Goal: Information Seeking & Learning: Find specific page/section

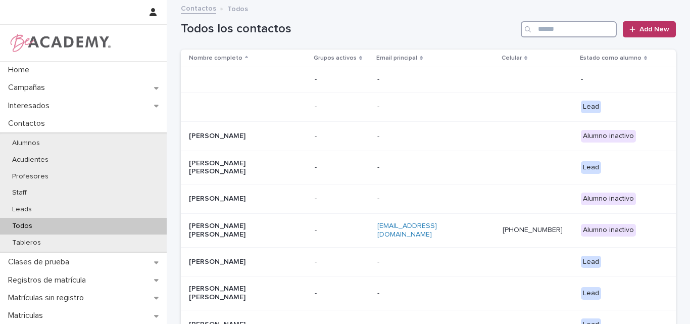
click at [548, 28] on input "Search" at bounding box center [568, 29] width 96 height 16
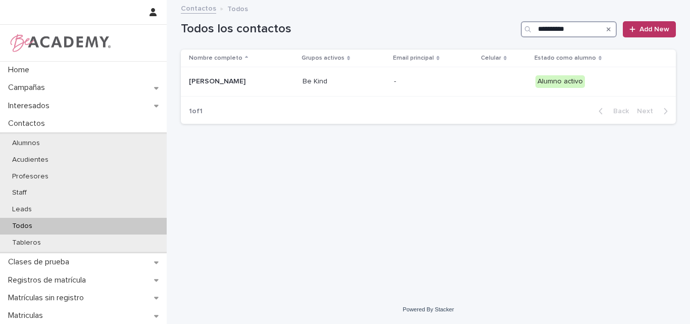
type input "**********"
drag, startPoint x: 607, startPoint y: 31, endPoint x: 601, endPoint y: 14, distance: 18.2
click at [608, 31] on icon "Search" at bounding box center [608, 29] width 4 height 6
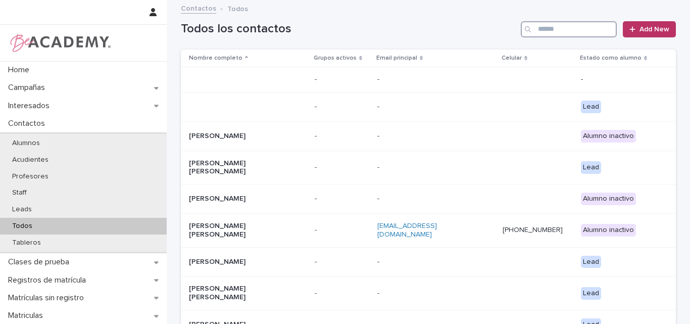
click at [567, 28] on input "Search" at bounding box center [568, 29] width 96 height 16
click at [563, 27] on input "Search" at bounding box center [568, 29] width 96 height 16
click at [551, 28] on input "Search" at bounding box center [568, 29] width 96 height 16
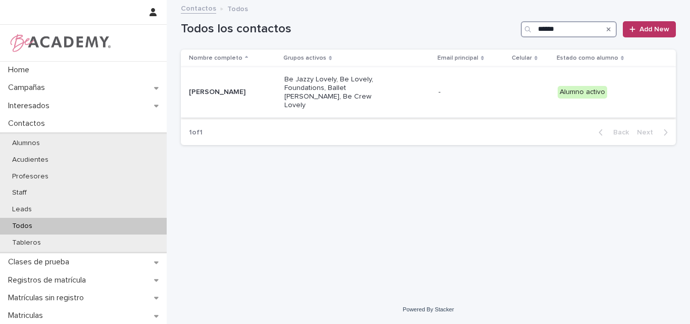
type input "******"
click at [236, 93] on div "Alysia Hopps Gomez" at bounding box center [232, 92] width 87 height 17
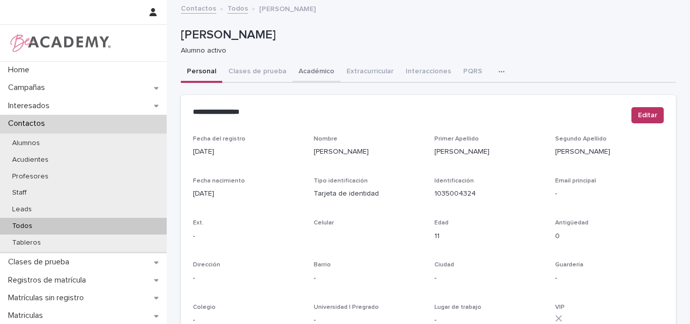
click at [313, 71] on button "Académico" at bounding box center [316, 72] width 48 height 21
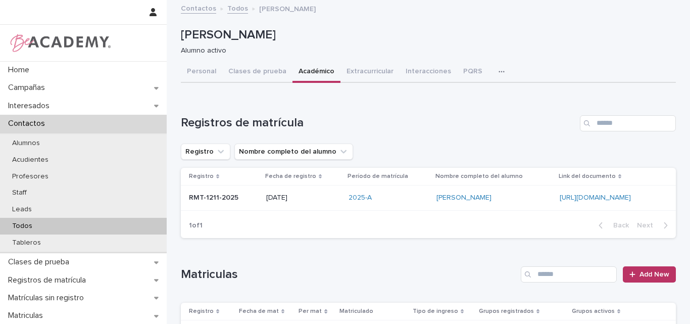
click at [29, 228] on p "Todos" at bounding box center [22, 226] width 36 height 9
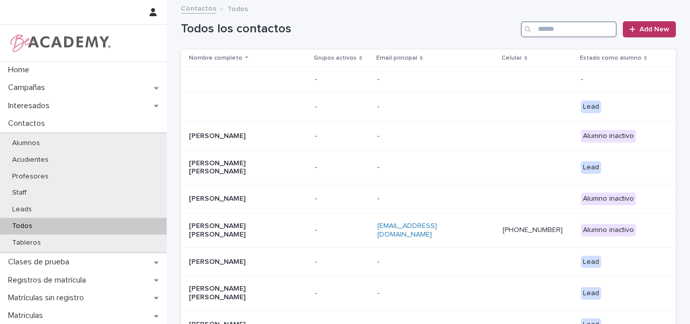
click at [567, 30] on input "Search" at bounding box center [568, 29] width 96 height 16
click at [564, 31] on input "Search" at bounding box center [568, 29] width 96 height 16
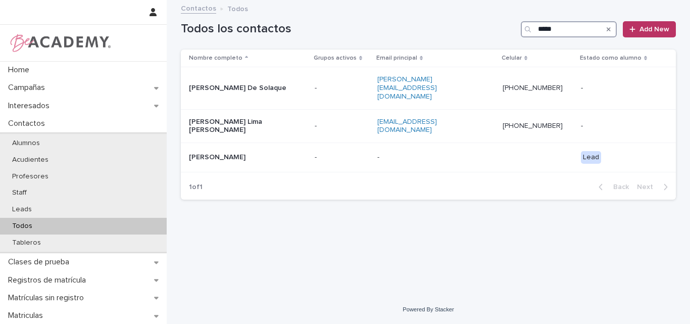
drag, startPoint x: 563, startPoint y: 28, endPoint x: 555, endPoint y: 29, distance: 8.1
click at [555, 29] on input "*****" at bounding box center [568, 29] width 96 height 16
type input "*"
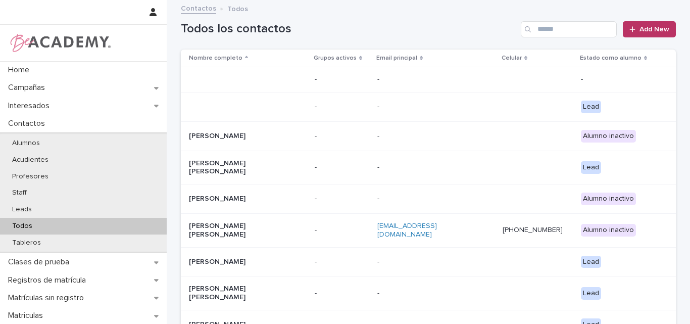
click at [439, 26] on h1 "Todos los contactos" at bounding box center [349, 29] width 336 height 15
click at [566, 29] on input "Search" at bounding box center [568, 29] width 96 height 16
click at [558, 30] on input "Search" at bounding box center [568, 29] width 96 height 16
click at [586, 30] on input "Search" at bounding box center [568, 29] width 96 height 16
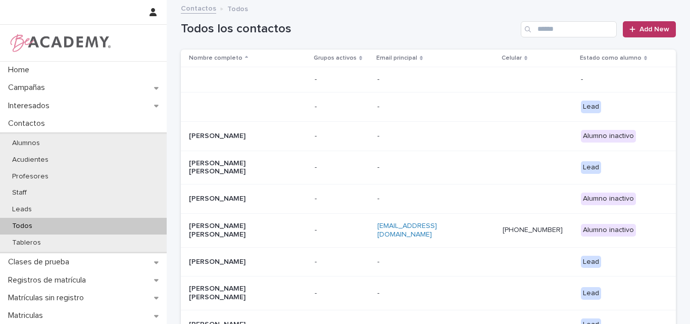
click at [477, 28] on h1 "Todos los contactos" at bounding box center [349, 29] width 336 height 15
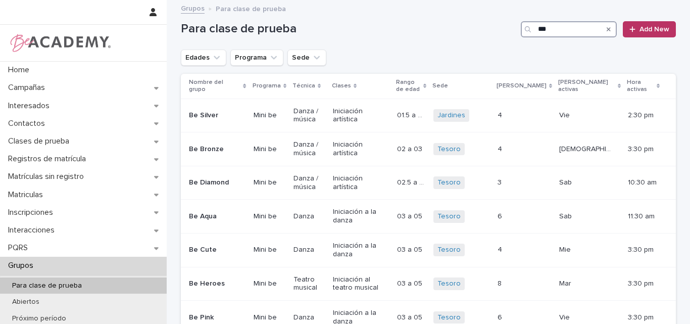
drag, startPoint x: 0, startPoint y: 0, endPoint x: 554, endPoint y: 38, distance: 555.1
click at [546, 25] on input "***" at bounding box center [568, 29] width 96 height 16
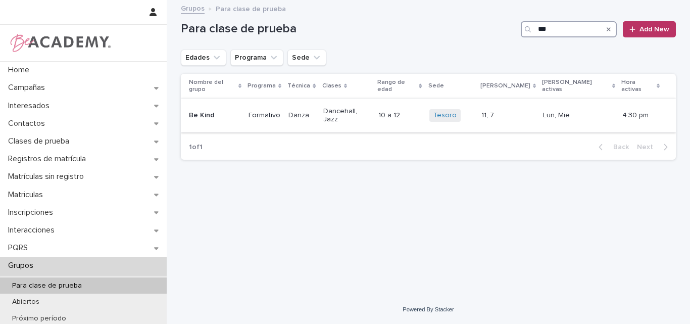
type input "***"
click at [224, 111] on p "Be Kind" at bounding box center [214, 115] width 51 height 9
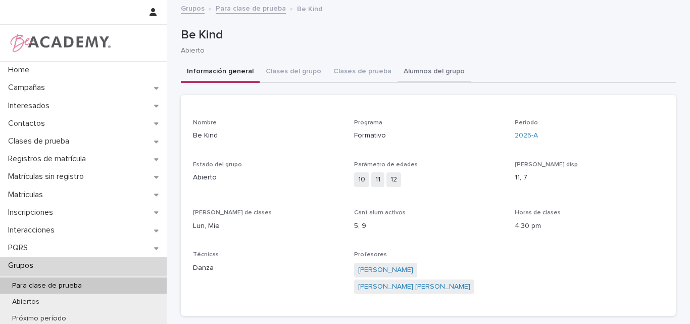
click at [411, 74] on button "Alumnos del grupo" at bounding box center [433, 72] width 73 height 21
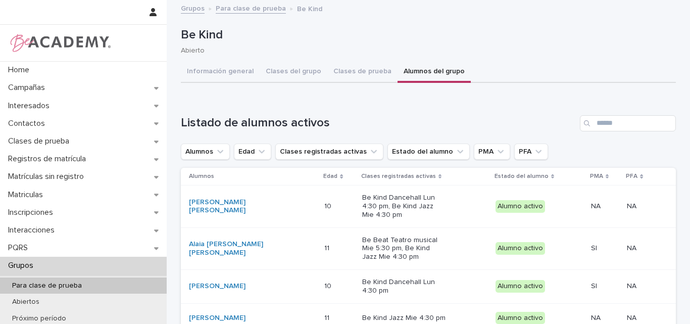
click at [260, 8] on link "Para clase de prueba" at bounding box center [251, 8] width 70 height 12
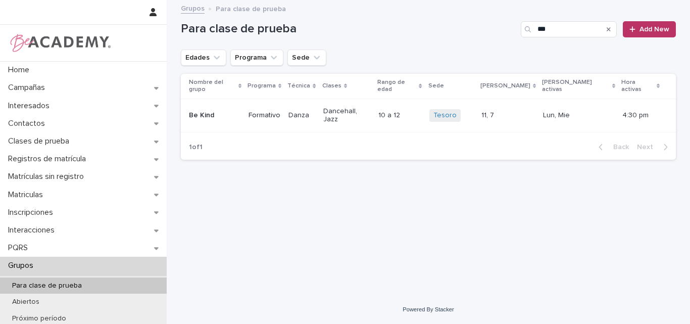
click at [238, 107] on div "Be Kind" at bounding box center [214, 115] width 51 height 17
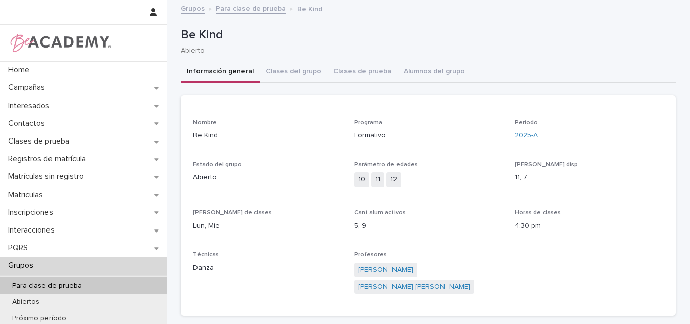
click at [261, 11] on link "Para clase de prueba" at bounding box center [251, 8] width 70 height 12
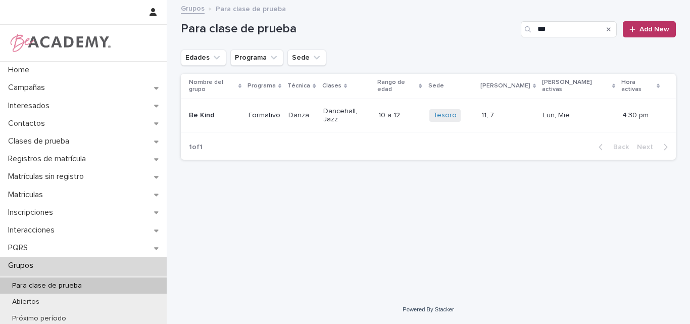
click at [229, 111] on p "Be Kind" at bounding box center [214, 115] width 51 height 9
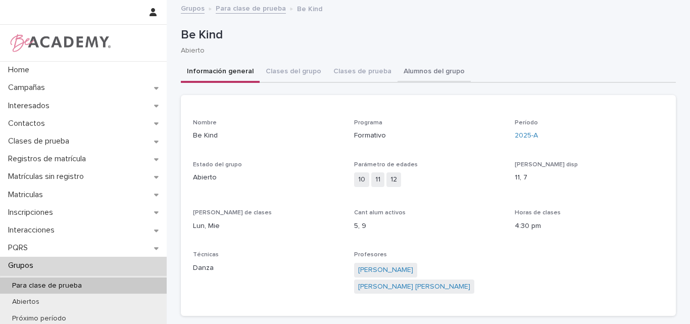
click at [421, 72] on button "Alumnos del grupo" at bounding box center [433, 72] width 73 height 21
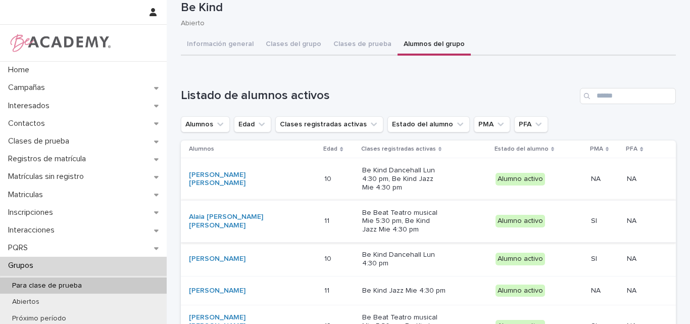
scroll to position [50, 0]
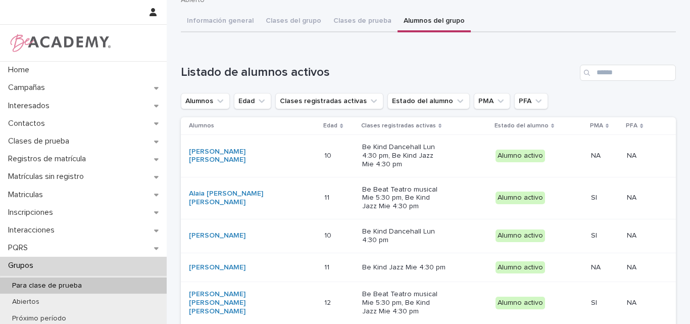
click at [243, 161] on div "[PERSON_NAME] [PERSON_NAME]" at bounding box center [252, 155] width 127 height 25
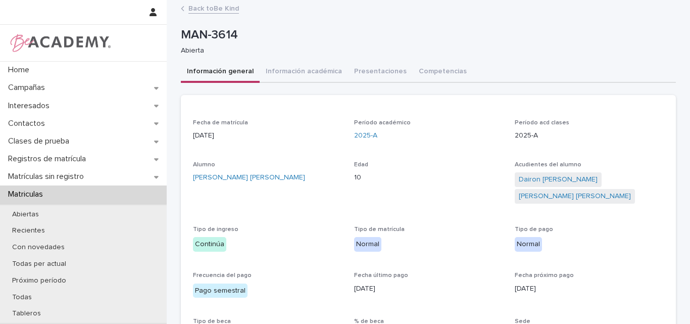
click at [214, 8] on link "Back to Be Kind" at bounding box center [213, 8] width 50 height 12
